Goal: Task Accomplishment & Management: Manage account settings

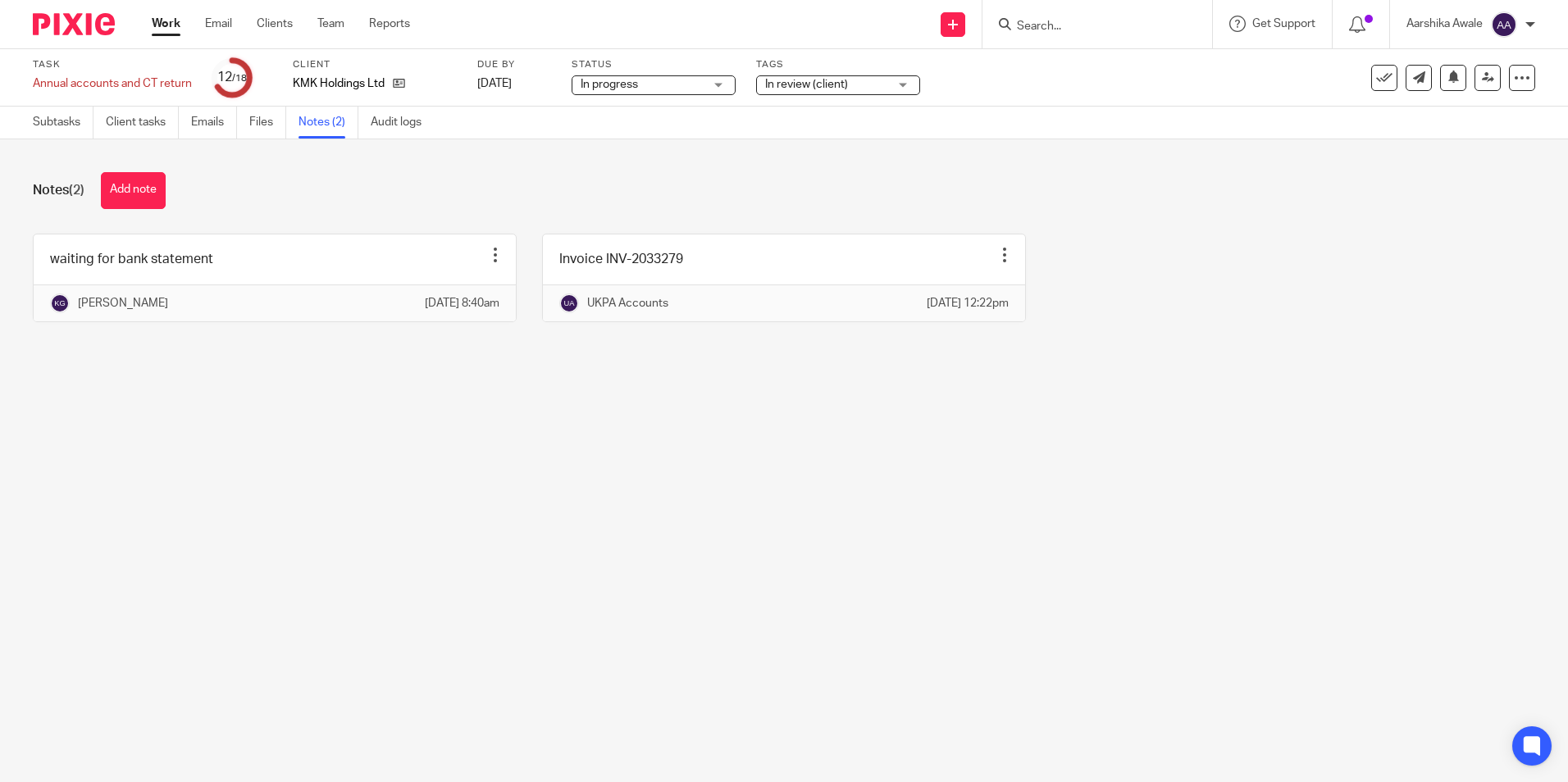
click at [49, 34] on img at bounding box center [74, 24] width 82 height 22
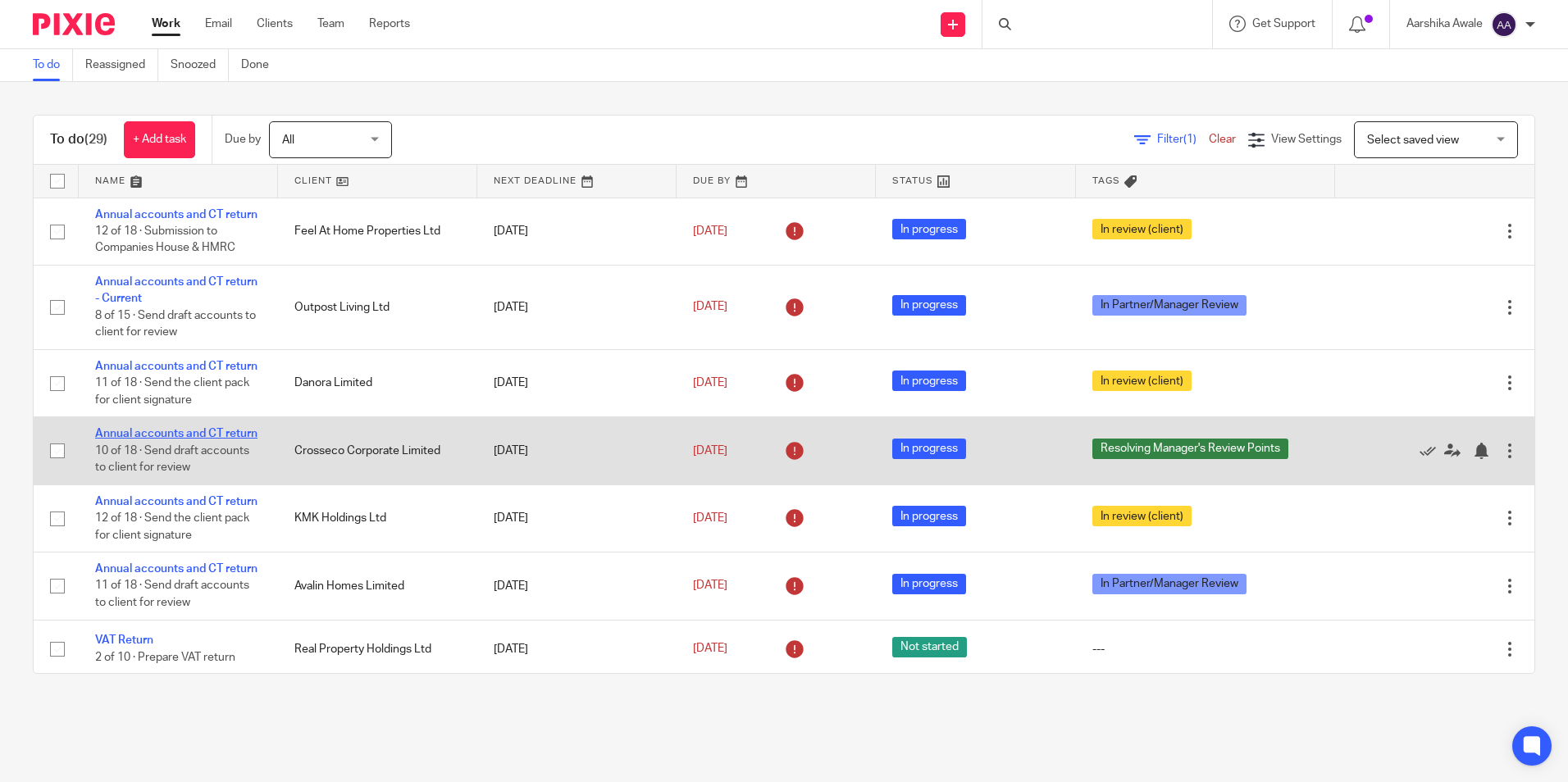
click at [162, 439] on link "Annual accounts and CT return" at bounding box center [176, 434] width 162 height 12
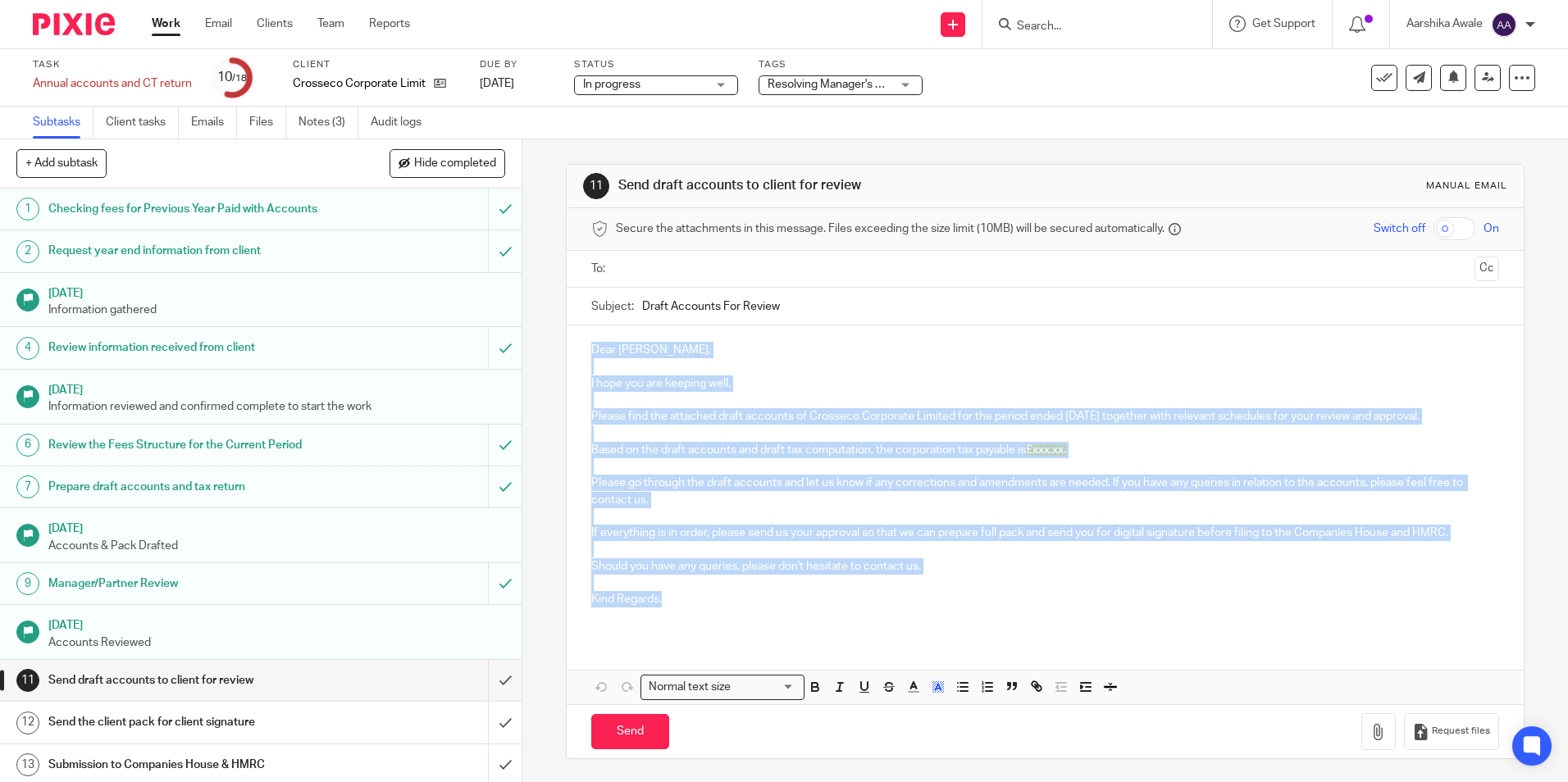
drag, startPoint x: 588, startPoint y: 353, endPoint x: 670, endPoint y: 604, distance: 264.1
click at [670, 604] on div "Dear Michela, I hope you are keeping well. Please find the attached draft accou…" at bounding box center [1044, 481] width 956 height 311
copy div "Dear Michela, I hope you are keeping well. Please find the attached draft accou…"
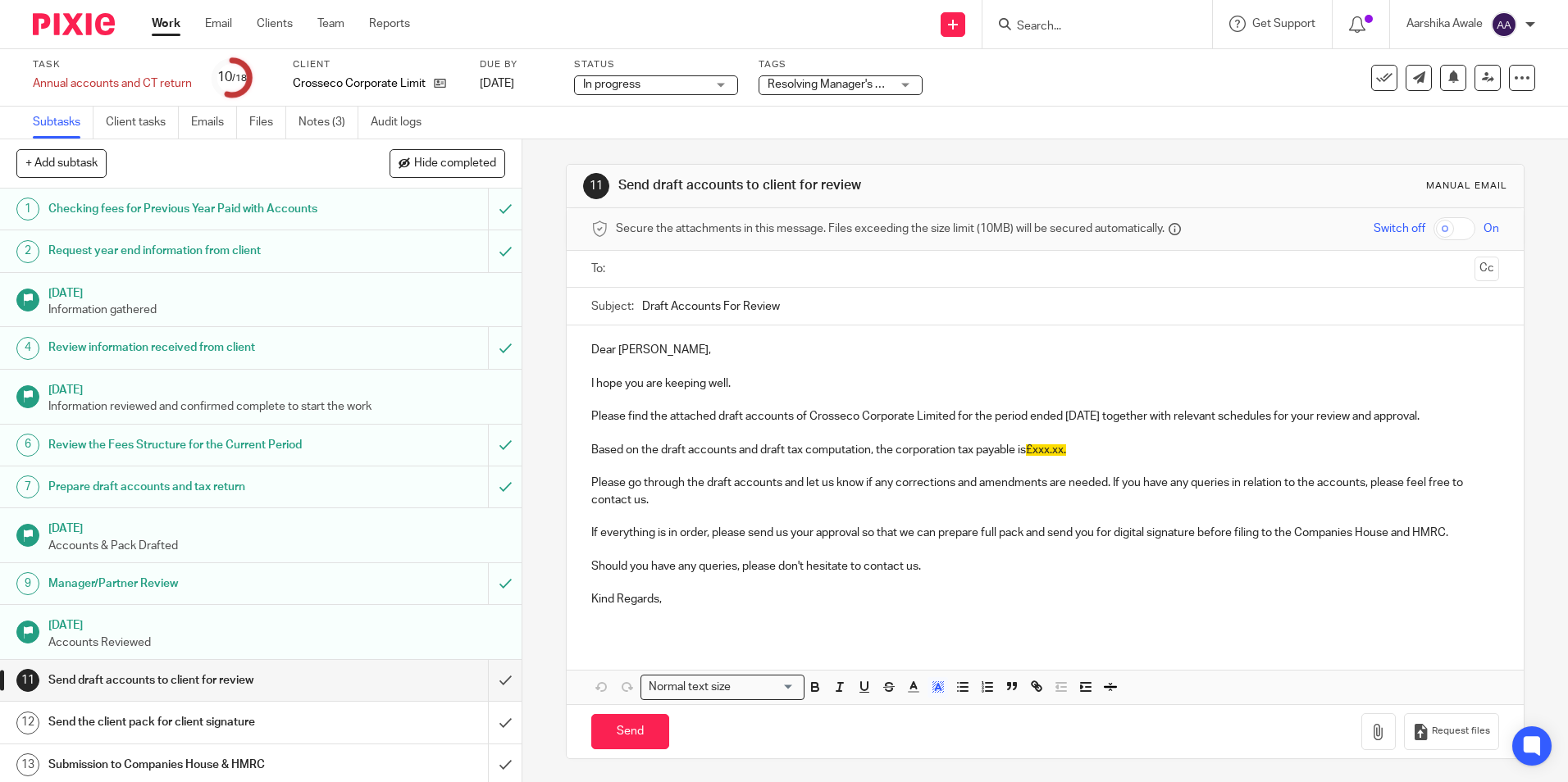
drag, startPoint x: 804, startPoint y: 319, endPoint x: 488, endPoint y: 307, distance: 316.2
click at [488, 307] on div "+ Add subtask Hide completed Cancel + Add 1 Checking fees for Previous Year Pai…" at bounding box center [784, 461] width 1568 height 642
